Goal: Task Accomplishment & Management: Manage account settings

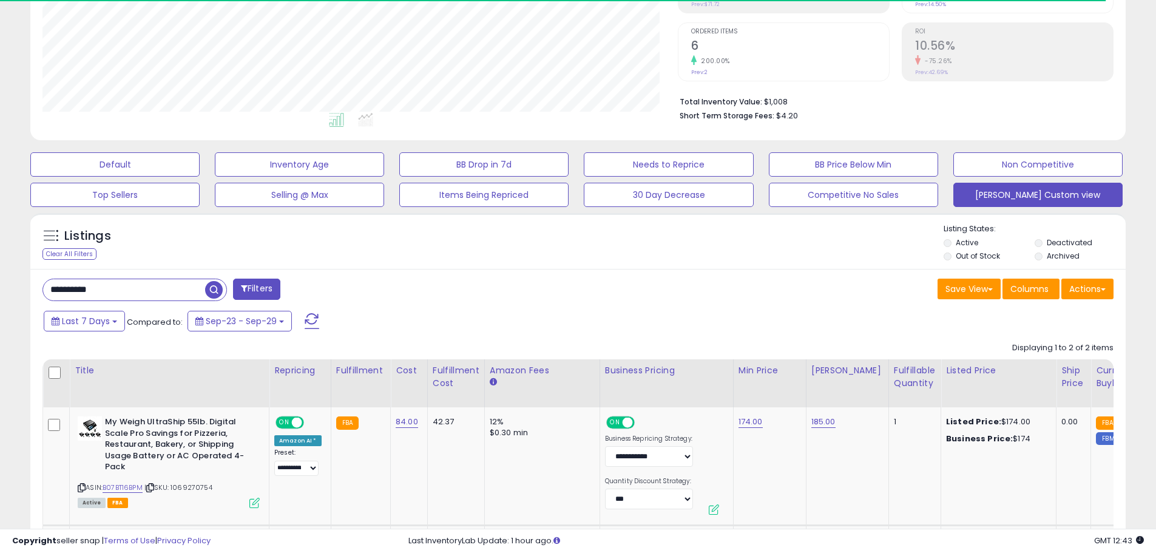
scroll to position [243, 0]
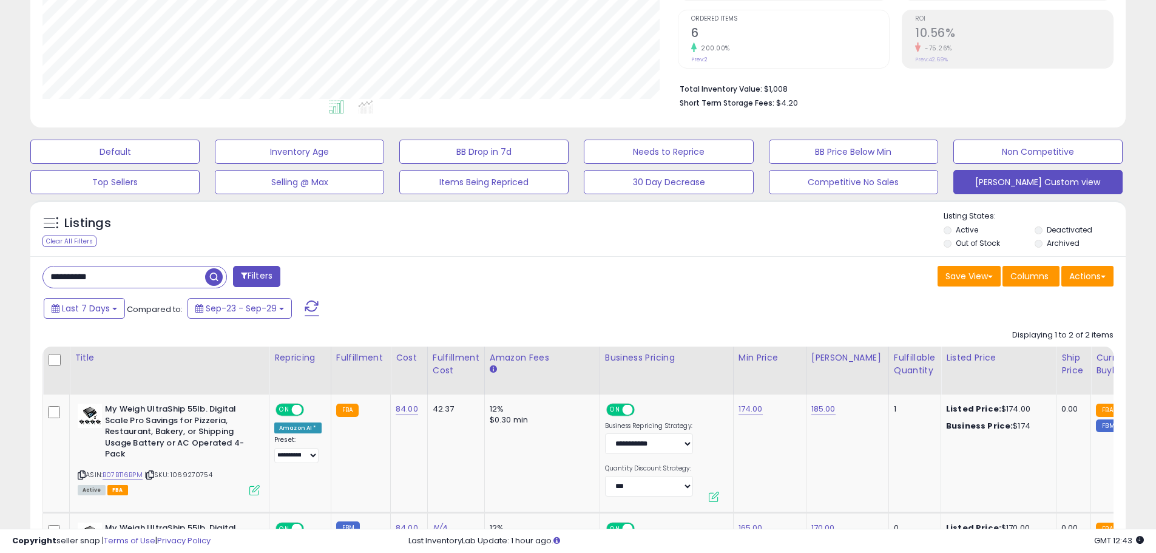
click at [155, 285] on input "**********" at bounding box center [124, 276] width 162 height 21
click at [155, 285] on input "**********" at bounding box center [176, 276] width 267 height 21
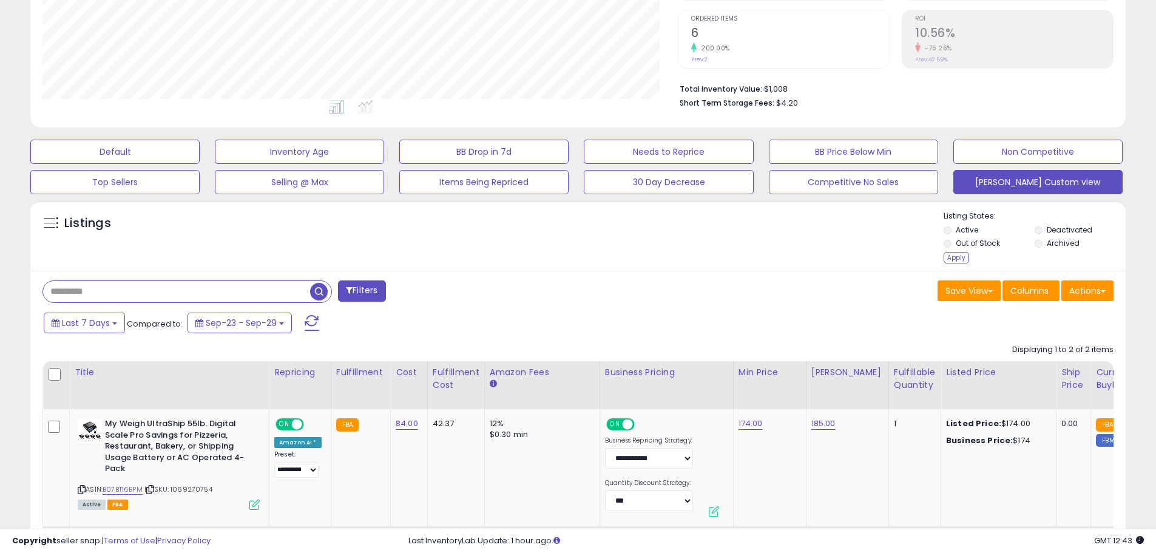
click at [316, 289] on span "button" at bounding box center [319, 292] width 18 height 18
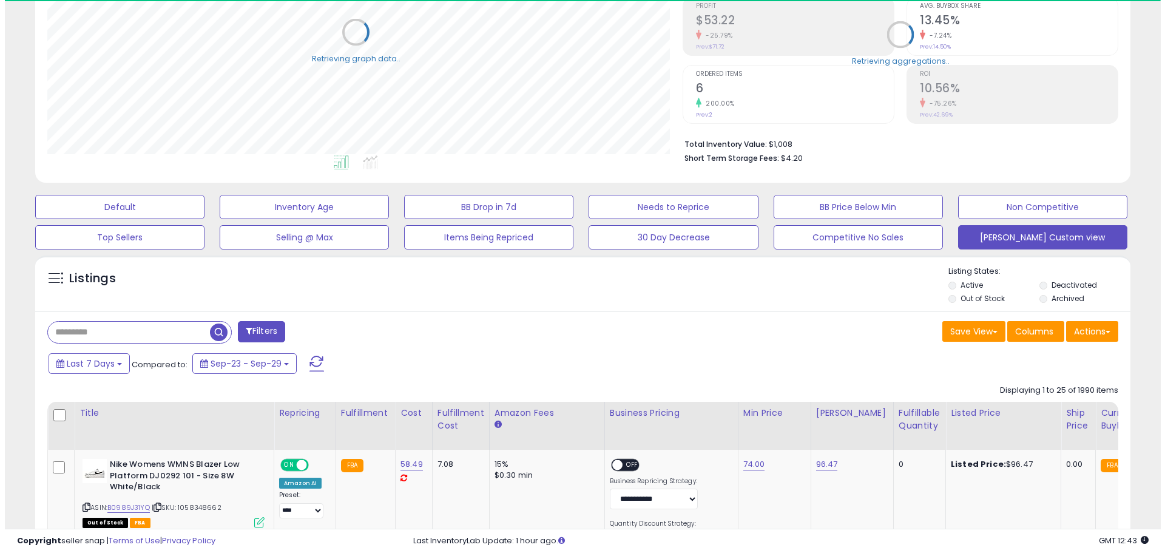
scroll to position [606461, 606074]
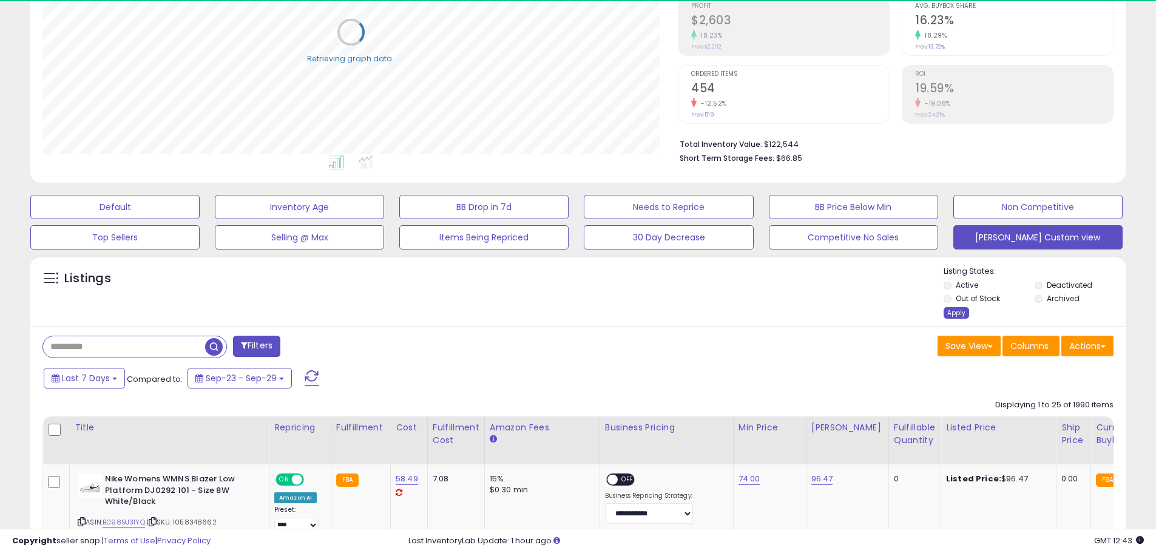
click at [953, 309] on div "Apply" at bounding box center [955, 313] width 25 height 12
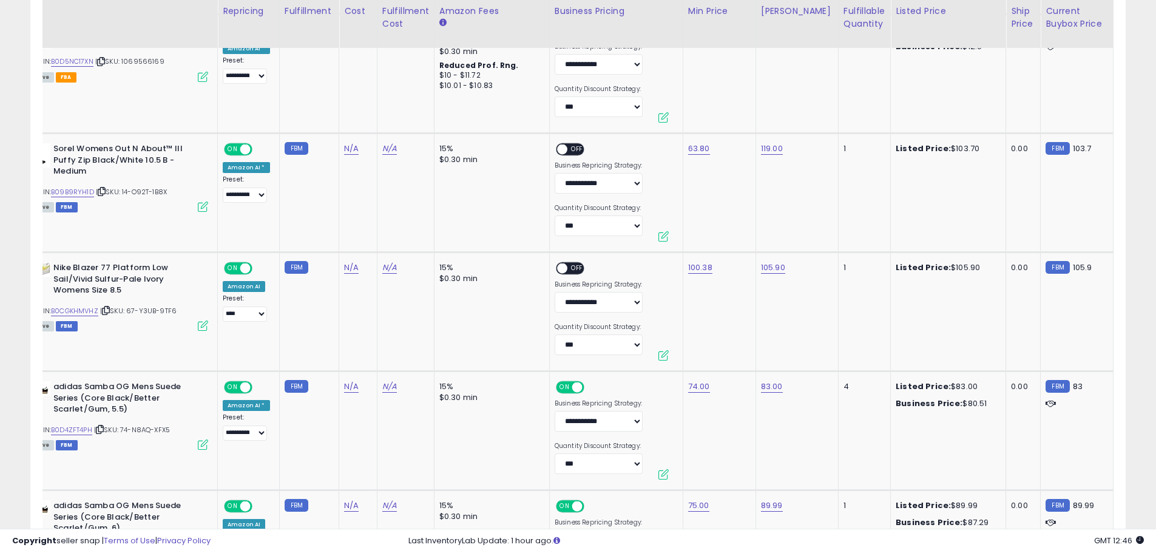
scroll to position [0, 50]
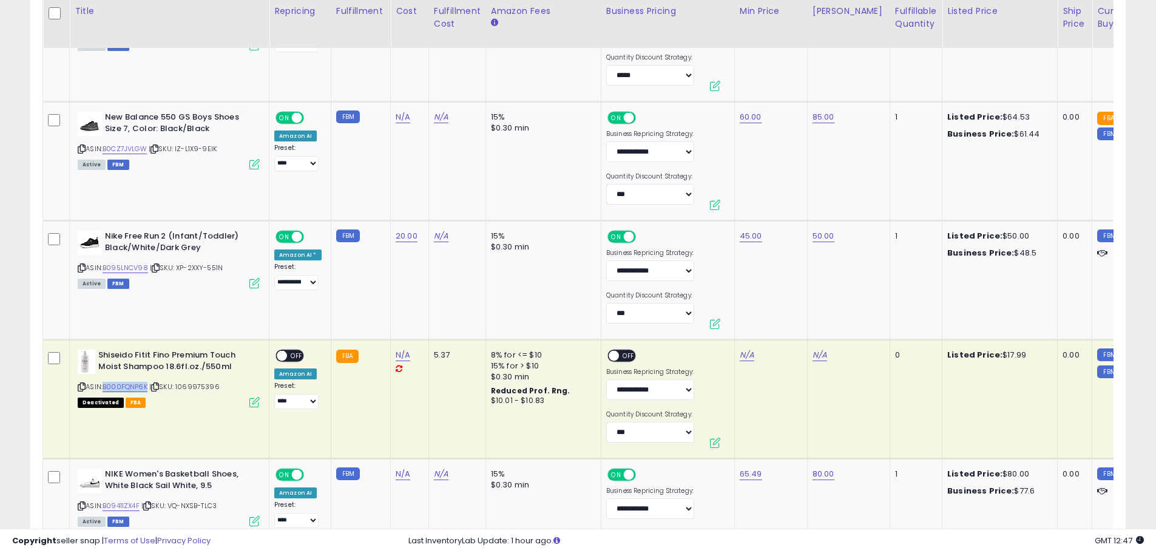
drag, startPoint x: 149, startPoint y: 388, endPoint x: 107, endPoint y: 385, distance: 42.0
click at [107, 385] on div "ASIN: B000FQNP6K | SKU: 1069975396 Deactivated FBA" at bounding box center [169, 377] width 182 height 56
copy link "B000FQNP6K"
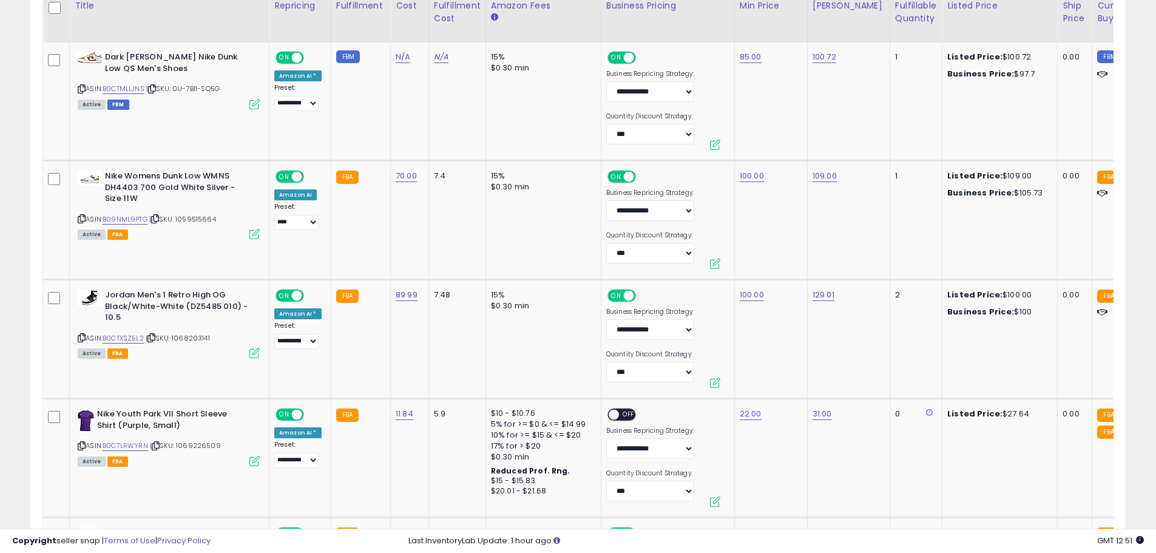
scroll to position [430, 0]
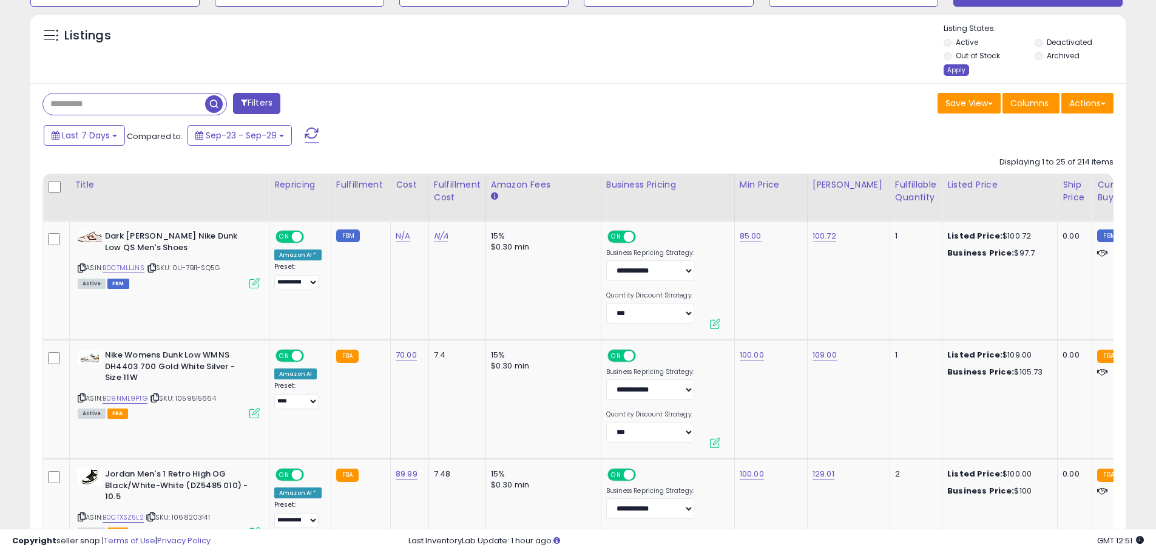
click at [960, 68] on div "Apply" at bounding box center [955, 70] width 25 height 12
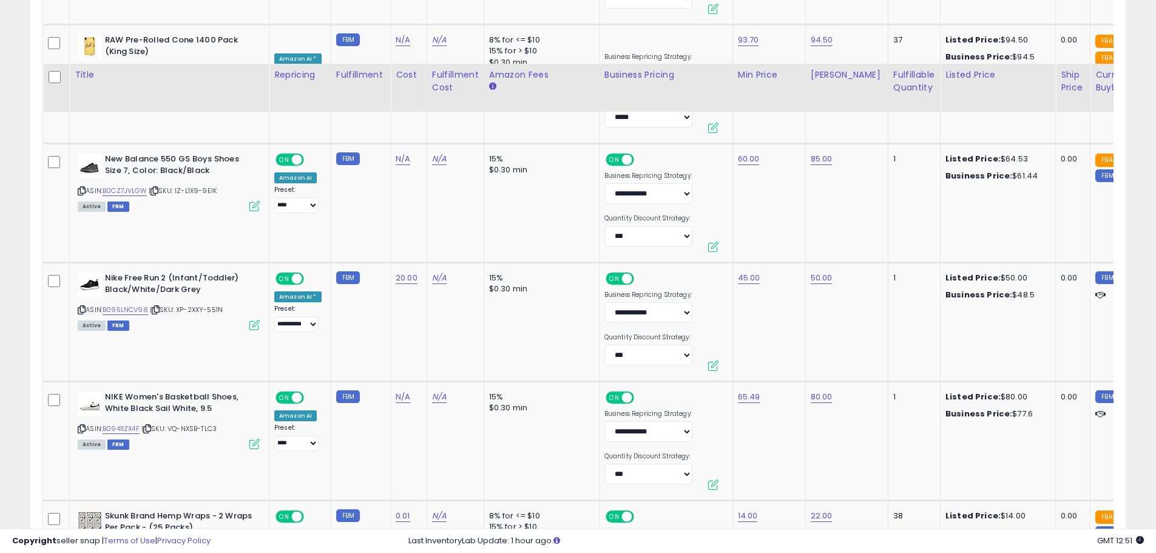
scroll to position [3172, 0]
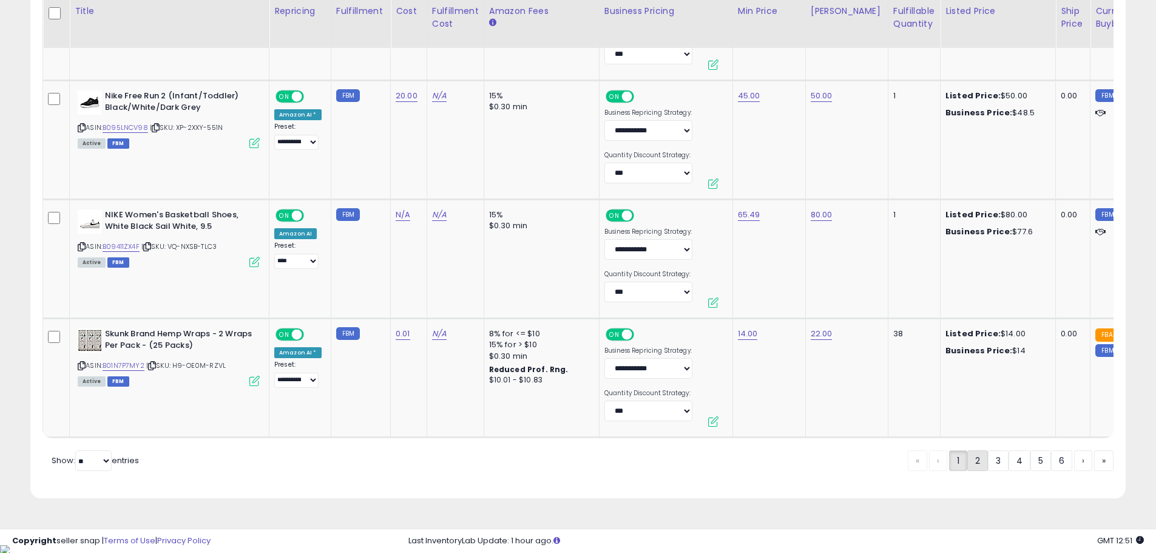
click at [971, 469] on link "2" at bounding box center [977, 460] width 21 height 21
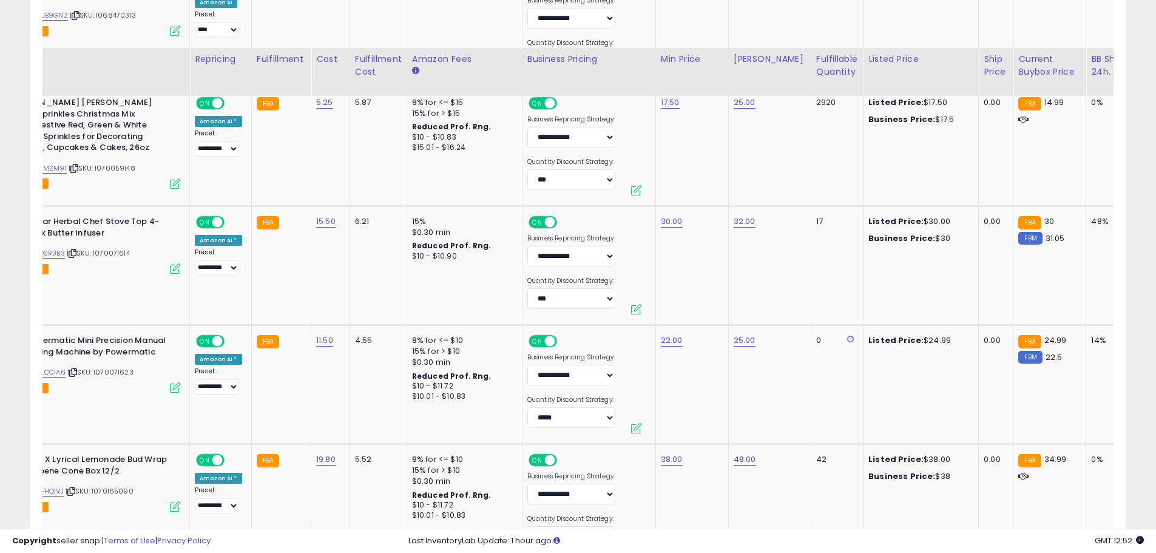
scroll to position [3172, 0]
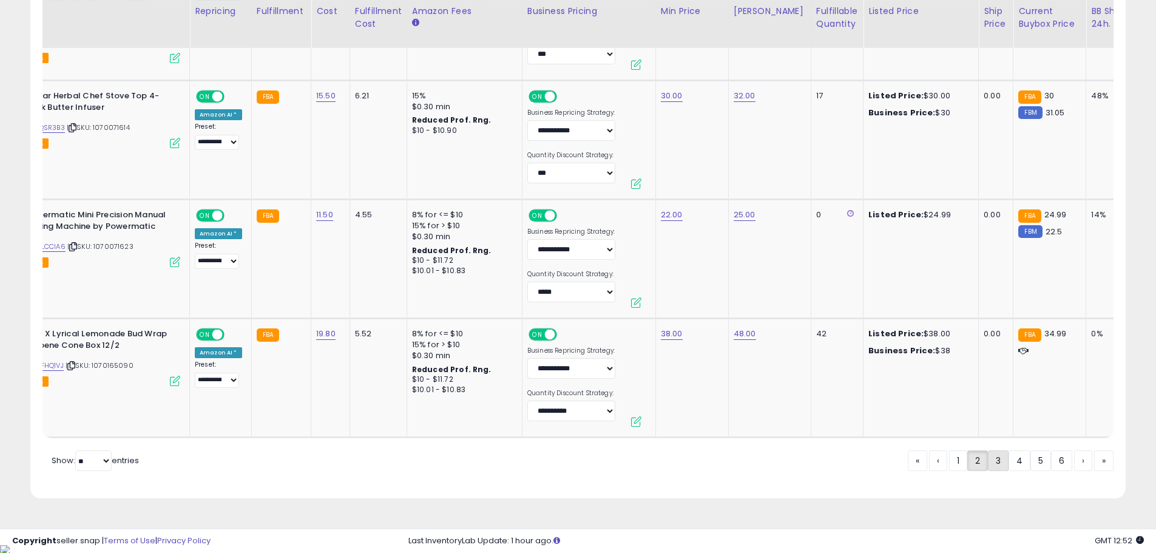
click at [999, 470] on link "3" at bounding box center [998, 460] width 21 height 21
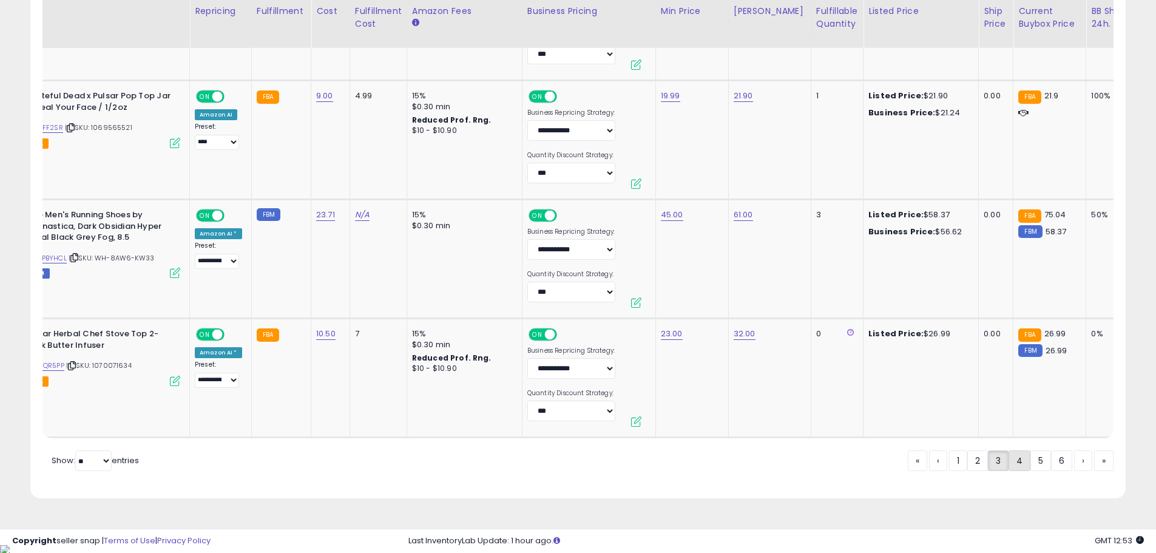
click at [1012, 465] on link "4" at bounding box center [1019, 460] width 22 height 21
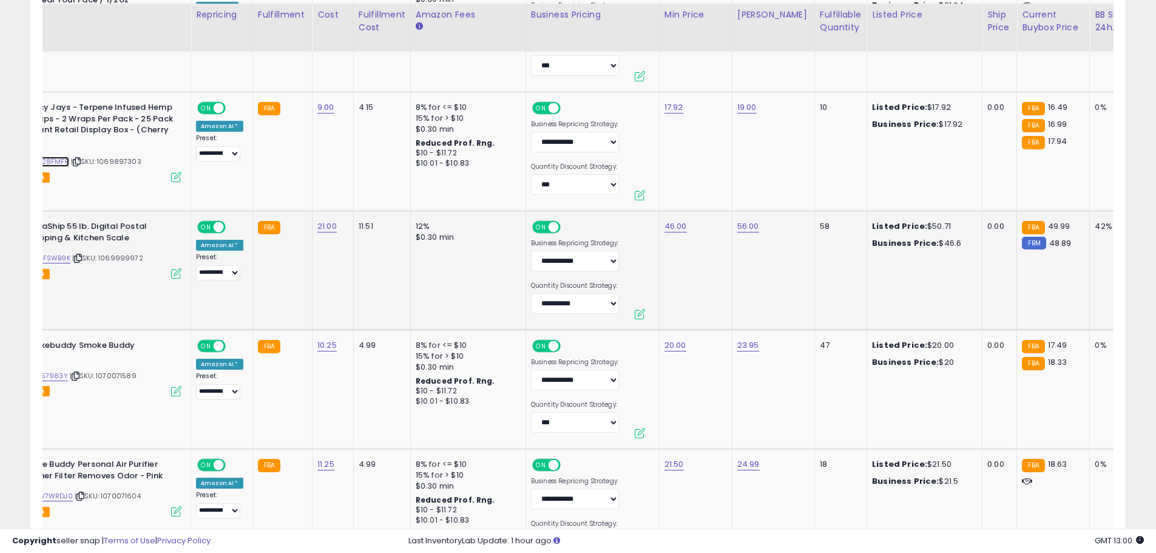
scroll to position [2626, 0]
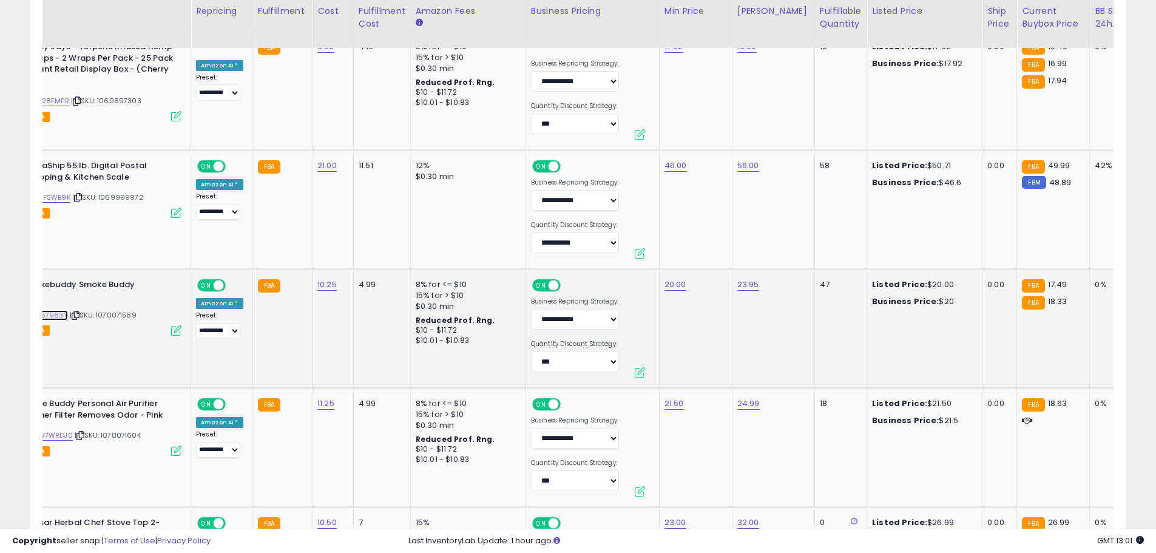
click at [53, 314] on link "B07257983Y" at bounding box center [46, 315] width 44 height 10
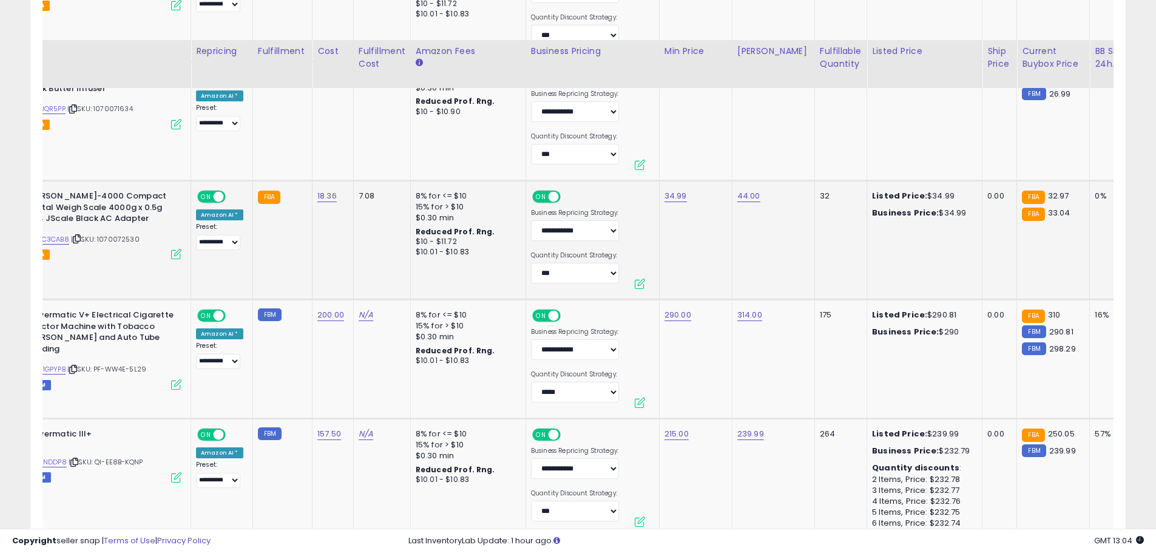
scroll to position [3051, 0]
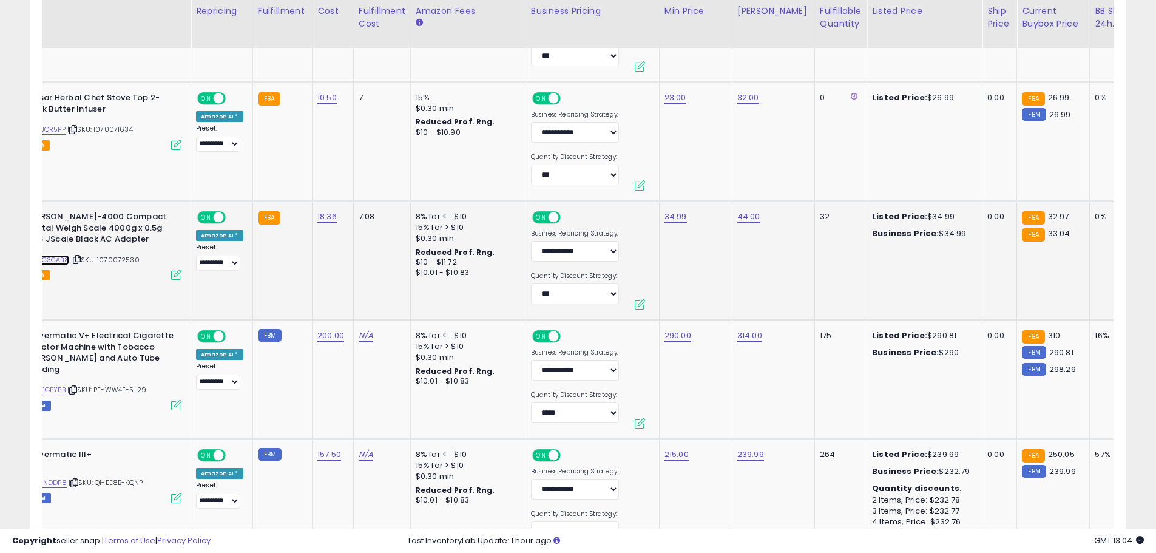
click at [57, 258] on link "B004C3CAB8" at bounding box center [46, 260] width 45 height 10
click at [675, 215] on link "34.99" at bounding box center [675, 217] width 22 height 12
type input "*****"
click at [709, 188] on icon "submit" at bounding box center [704, 184] width 7 height 7
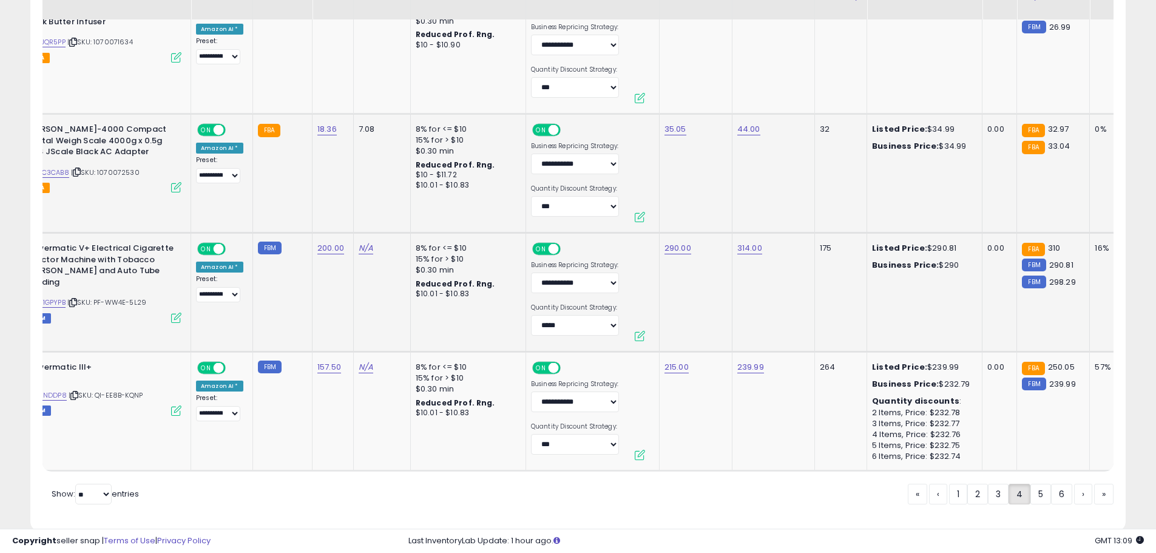
scroll to position [3172, 0]
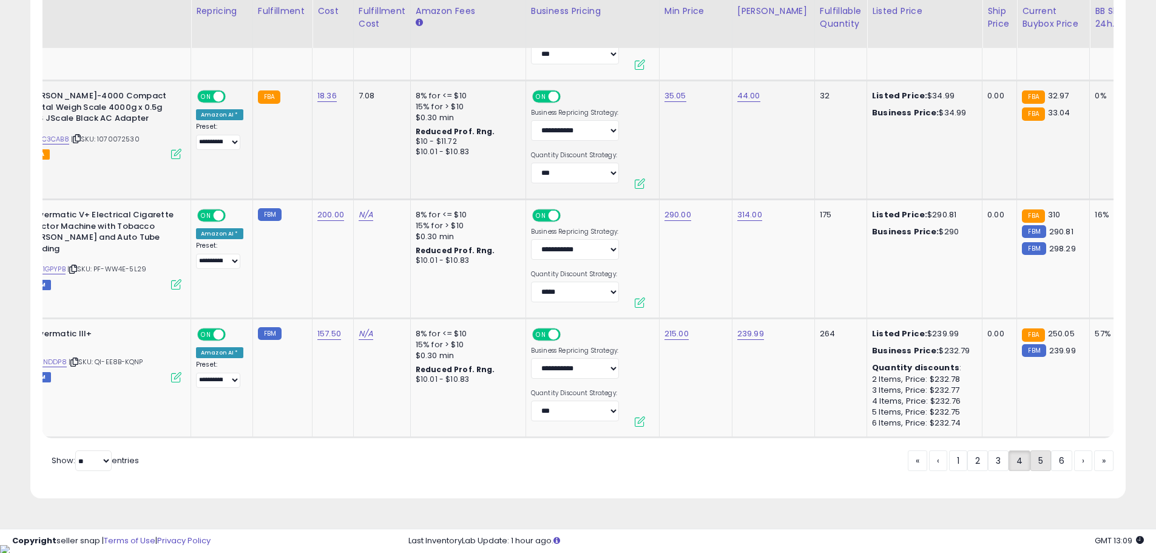
click at [1034, 471] on link "5" at bounding box center [1040, 460] width 21 height 21
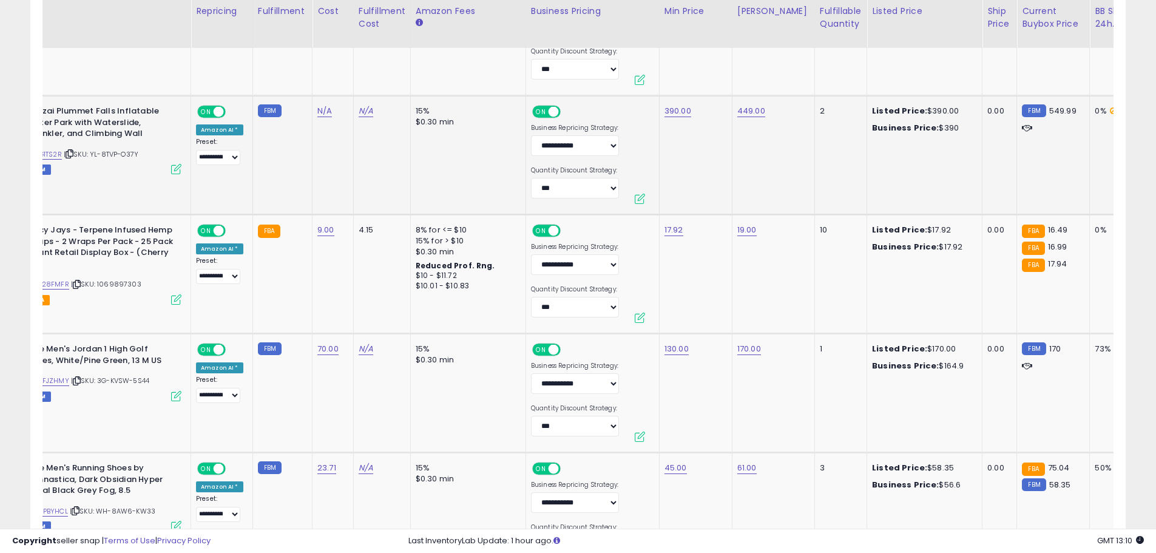
scroll to position [2808, 0]
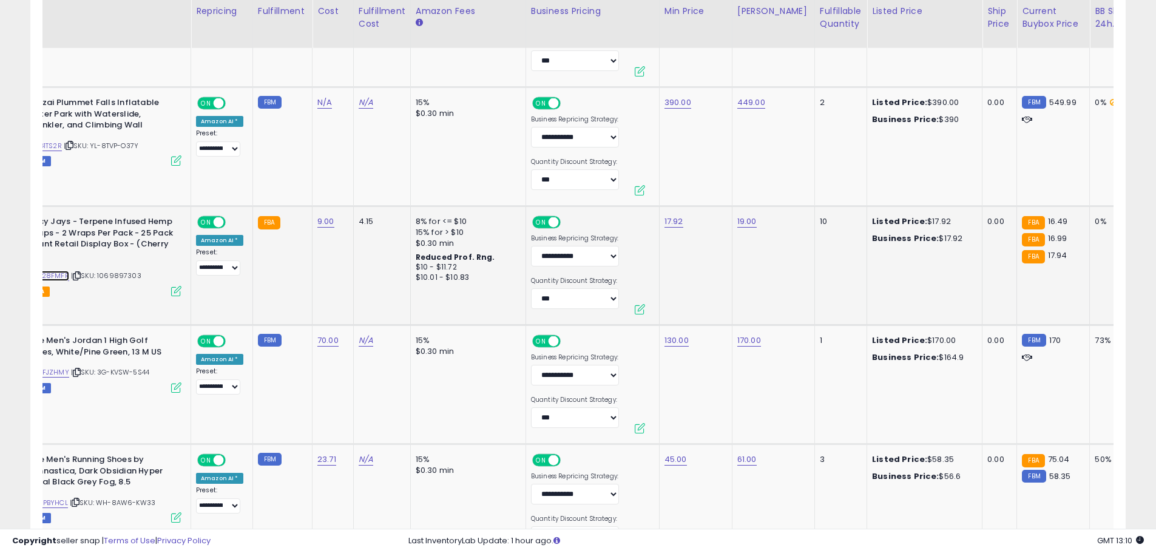
click at [59, 274] on link "B08428FMFR" at bounding box center [46, 276] width 45 height 10
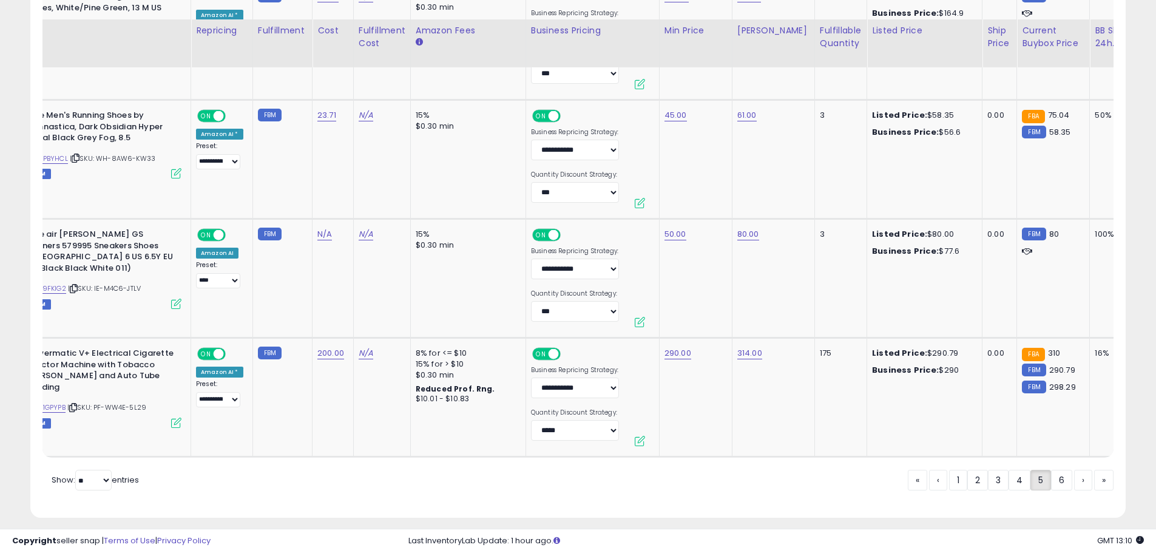
scroll to position [3172, 0]
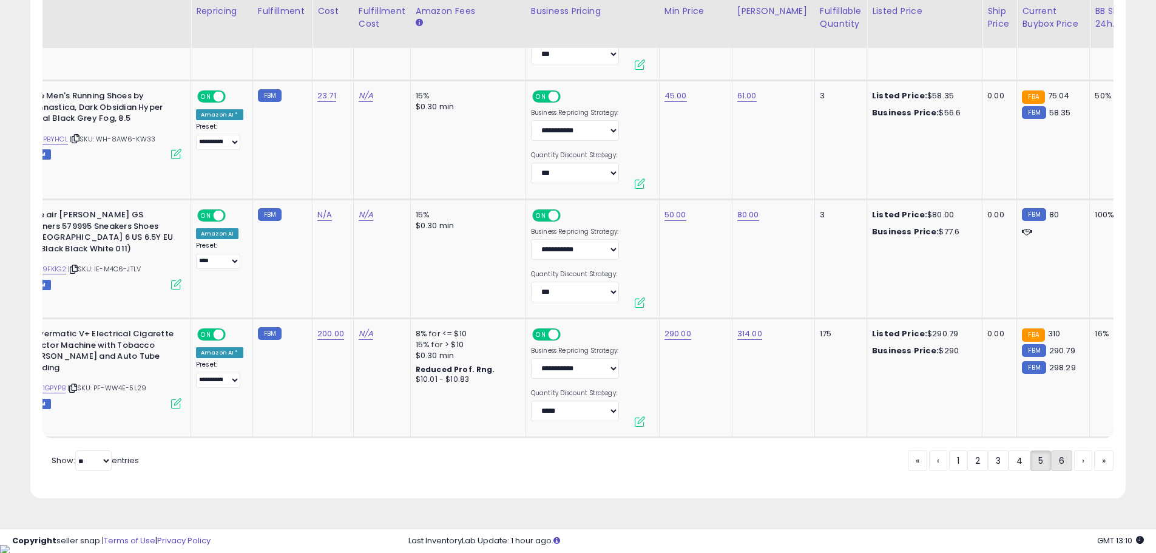
click at [1055, 471] on link "6" at bounding box center [1061, 460] width 21 height 21
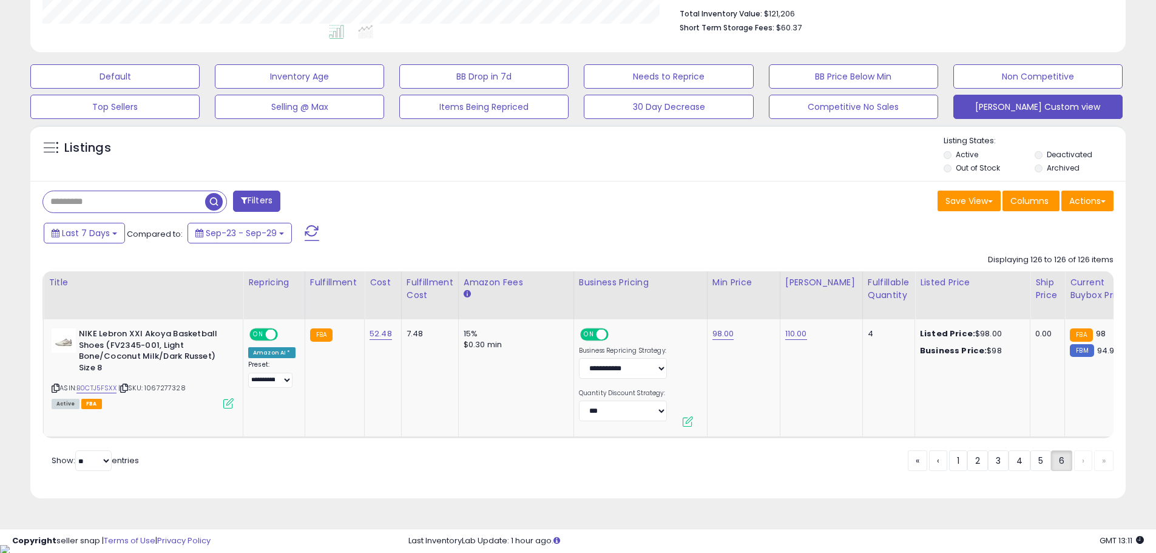
scroll to position [0, 0]
